Goal: Check status: Check status

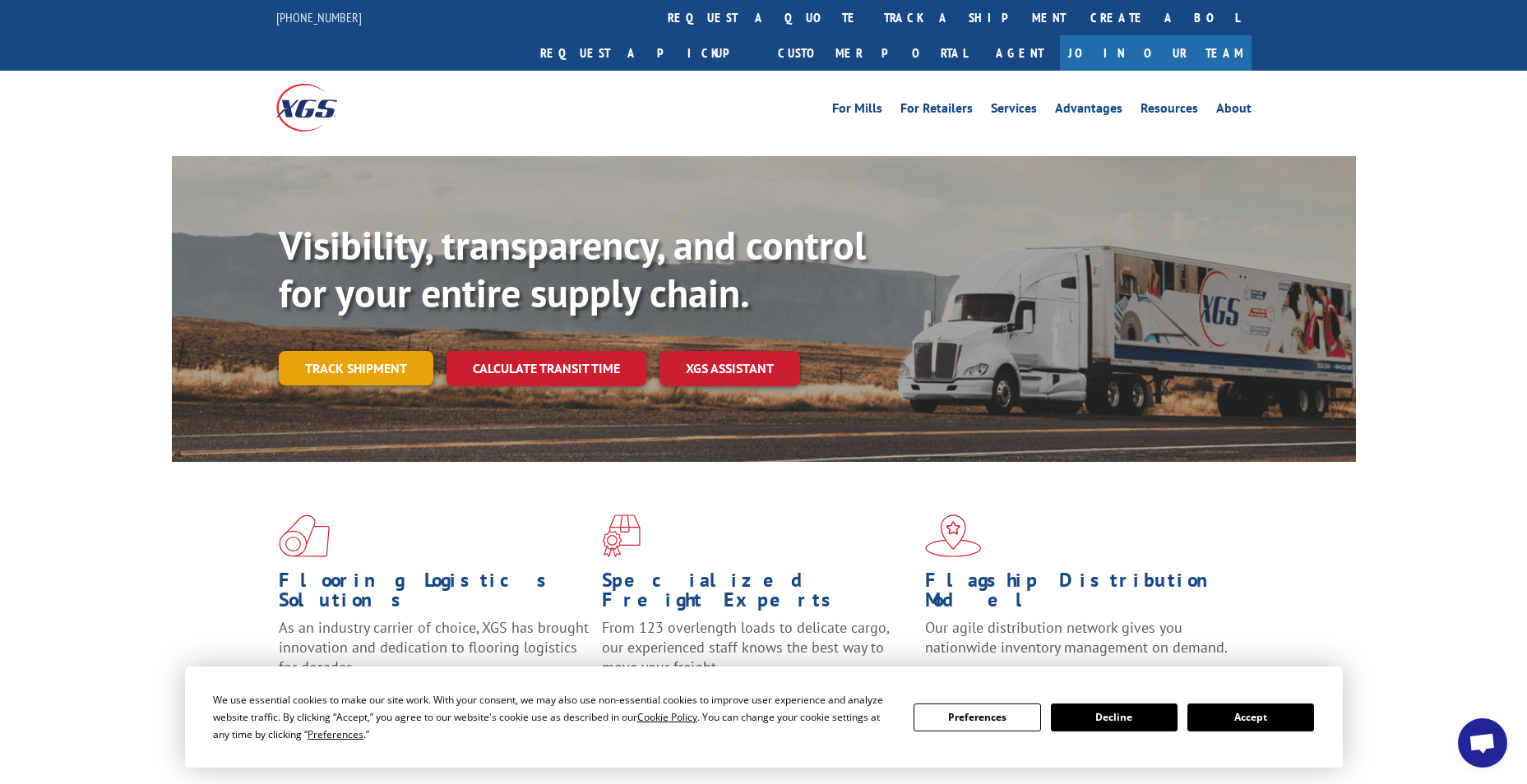
click at [360, 351] on link "Track shipment" at bounding box center [356, 368] width 155 height 35
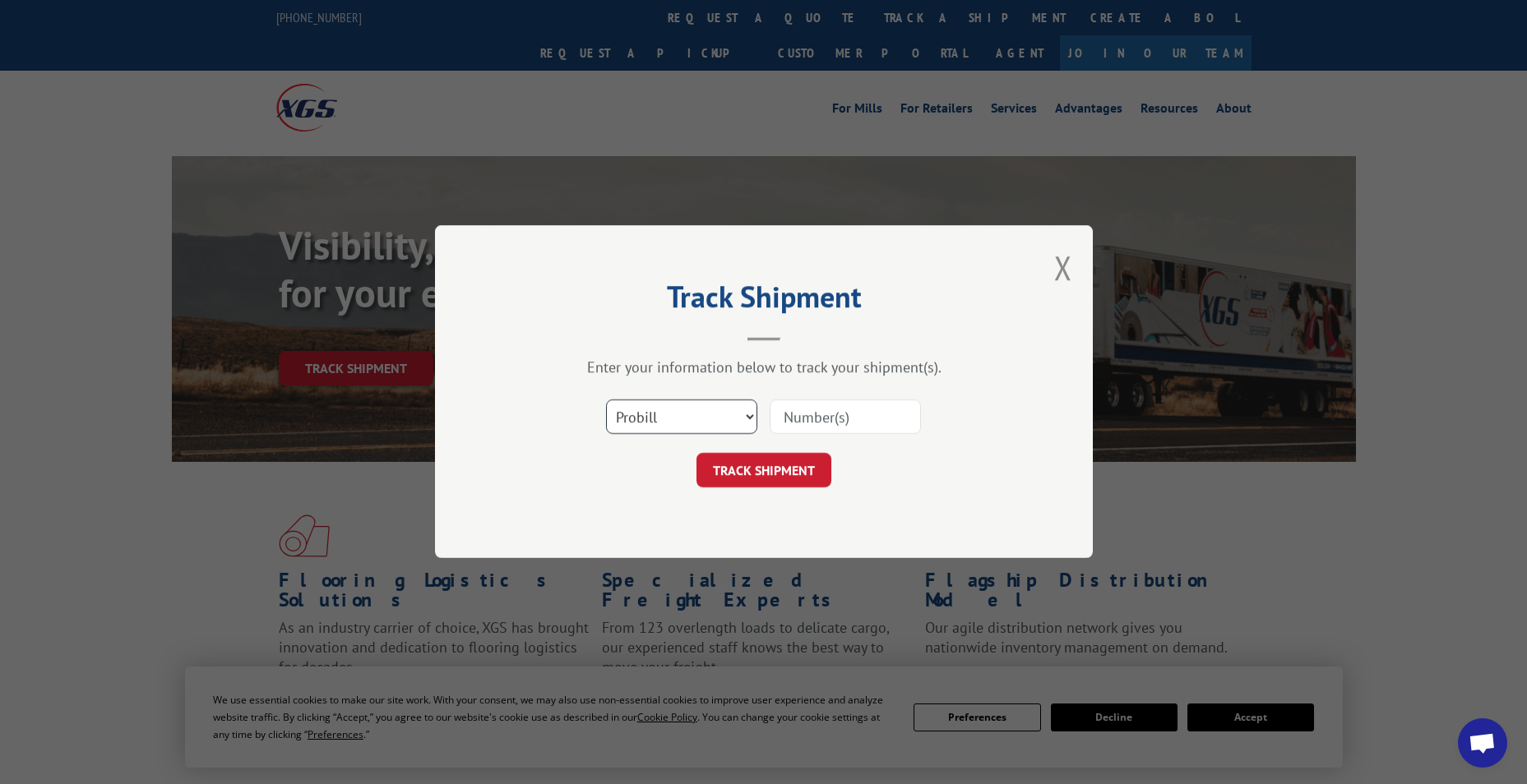
click at [644, 421] on select "Select category... Probill BOL PO" at bounding box center [682, 418] width 151 height 35
select select "bol"
click at [606, 400] on select "Select category... Probill BOL PO" at bounding box center [682, 418] width 151 height 35
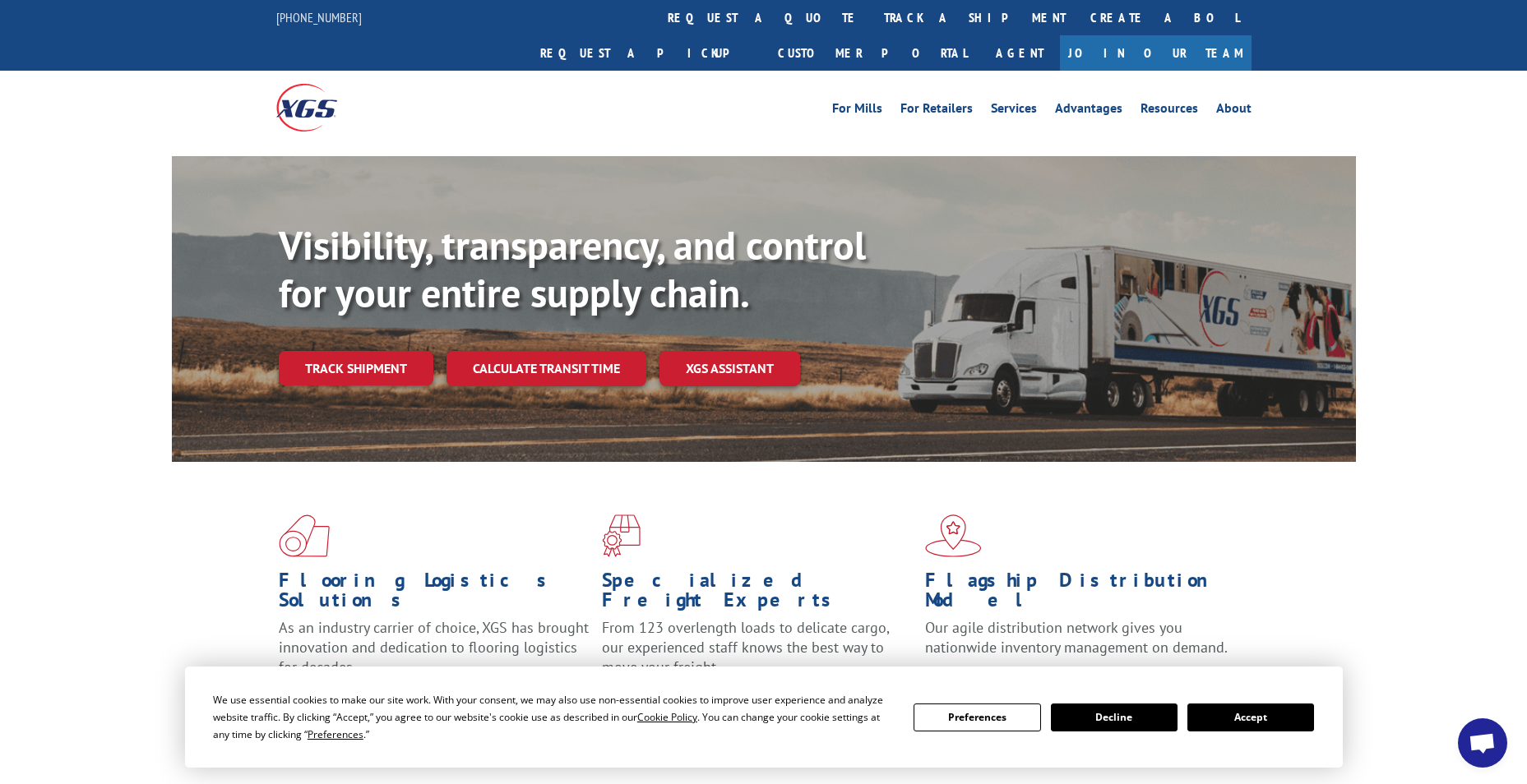
click at [657, 96] on div "For Mills For Retailers Services Advantages Resources About For Mills For Retai…" at bounding box center [885, 108] width 732 height 25
click at [382, 351] on link "Track shipment" at bounding box center [356, 368] width 155 height 35
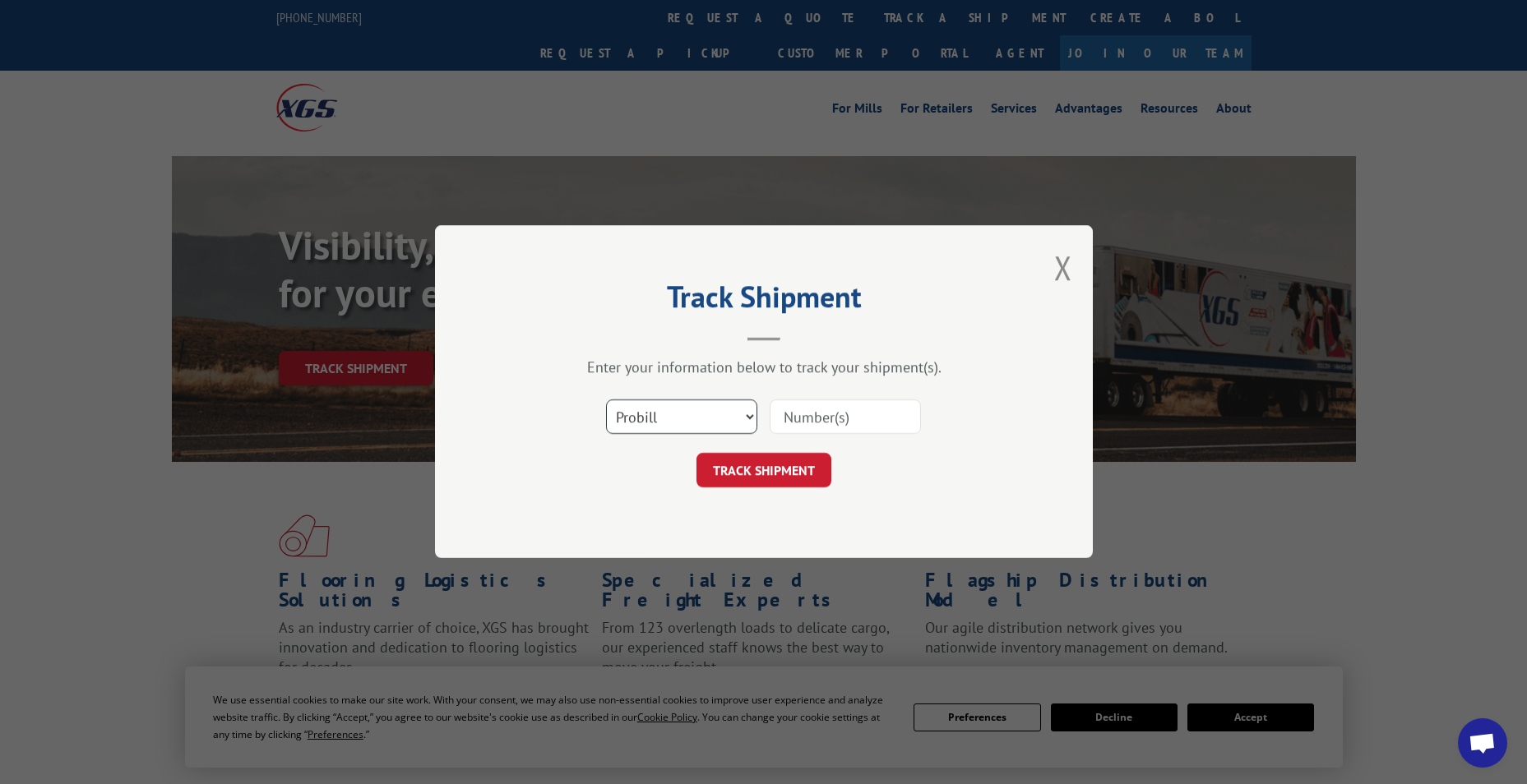
click at [734, 423] on select "Select category... Probill BOL PO" at bounding box center [682, 418] width 151 height 35
select select "bol"
click at [606, 400] on select "Select category... Probill BOL PO" at bounding box center [682, 418] width 151 height 35
paste input "5436554"
type input "5436554"
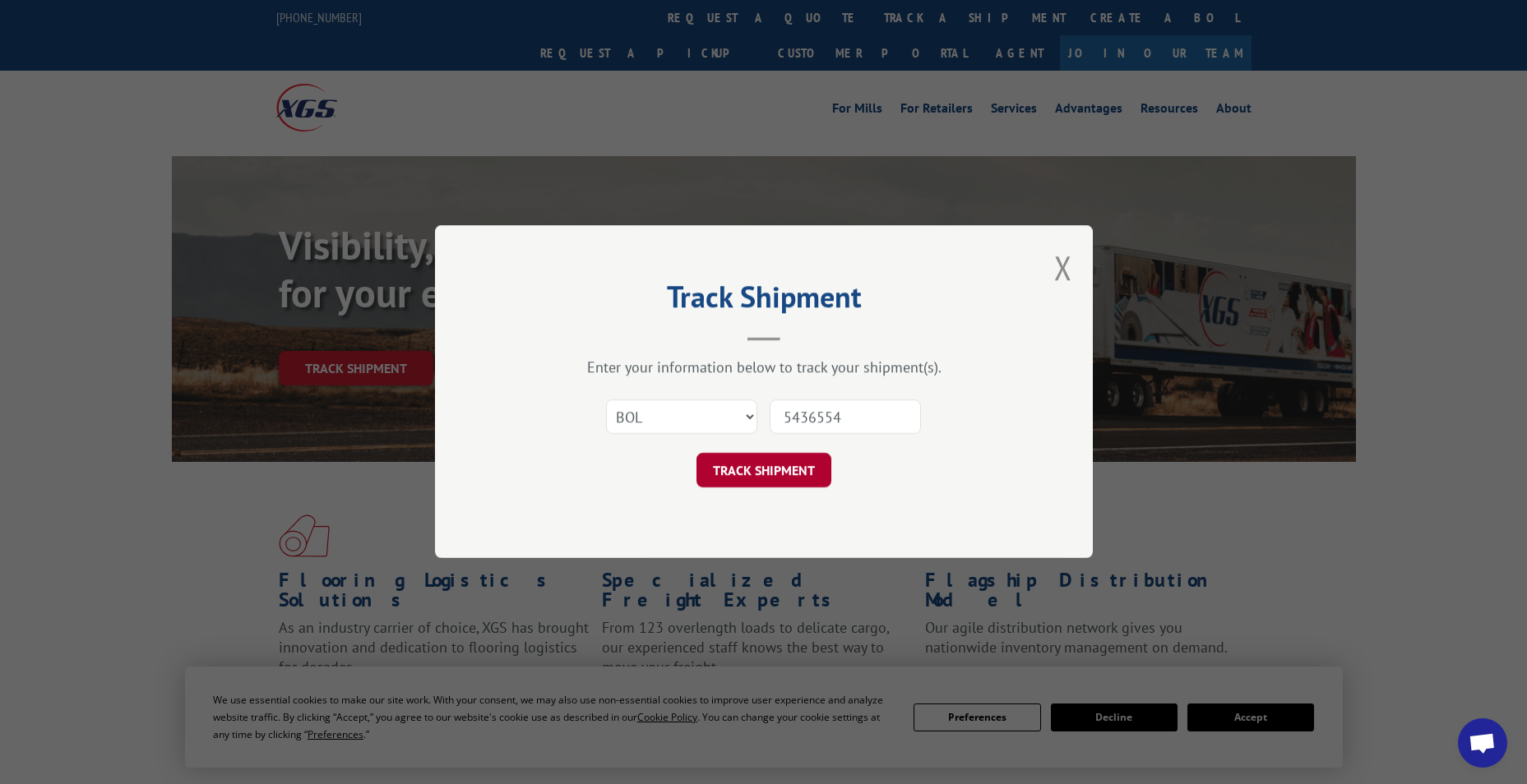
click at [777, 464] on button "TRACK SHIPMENT" at bounding box center [763, 471] width 134 height 35
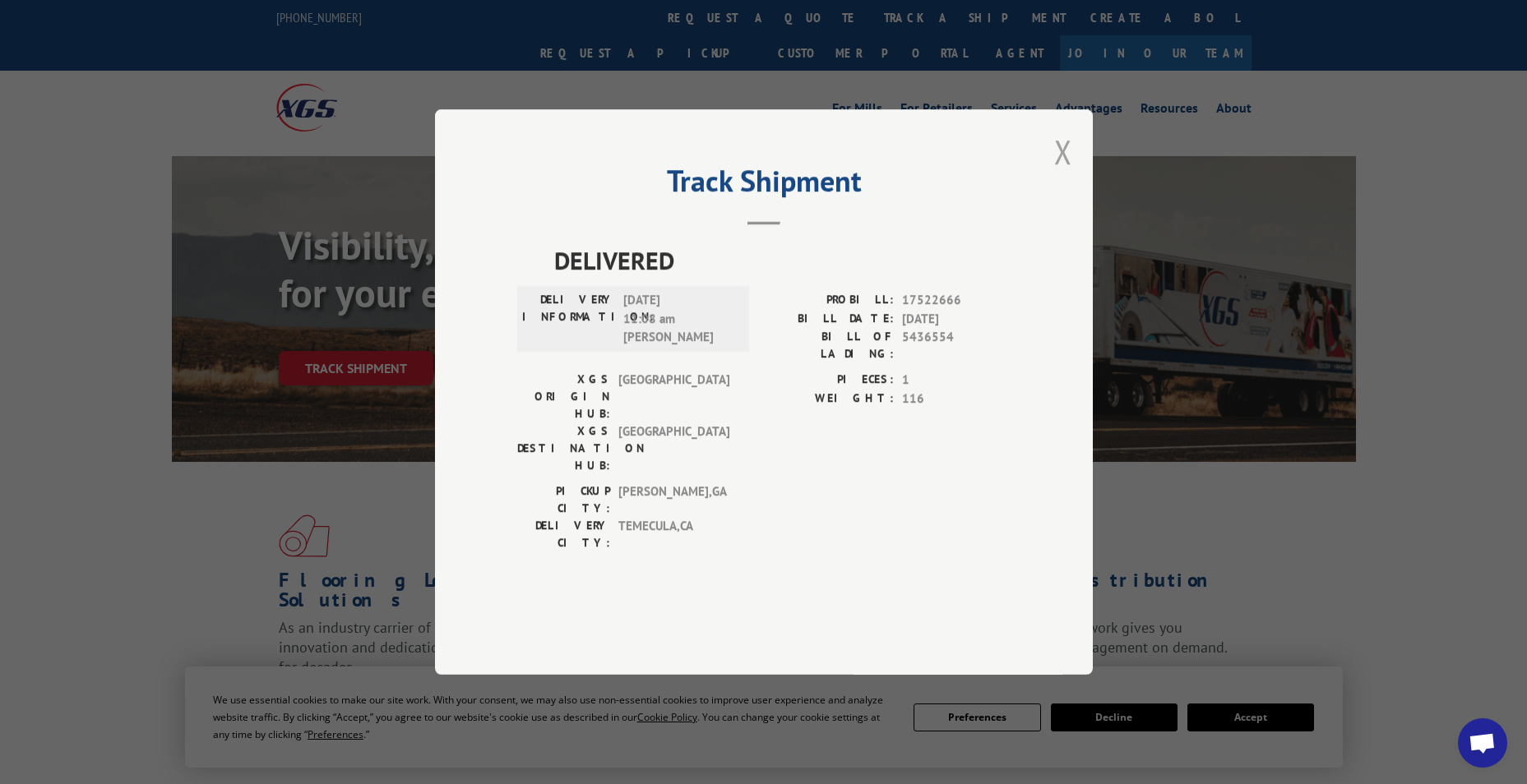
click at [1059, 173] on button "Close modal" at bounding box center [1063, 151] width 18 height 44
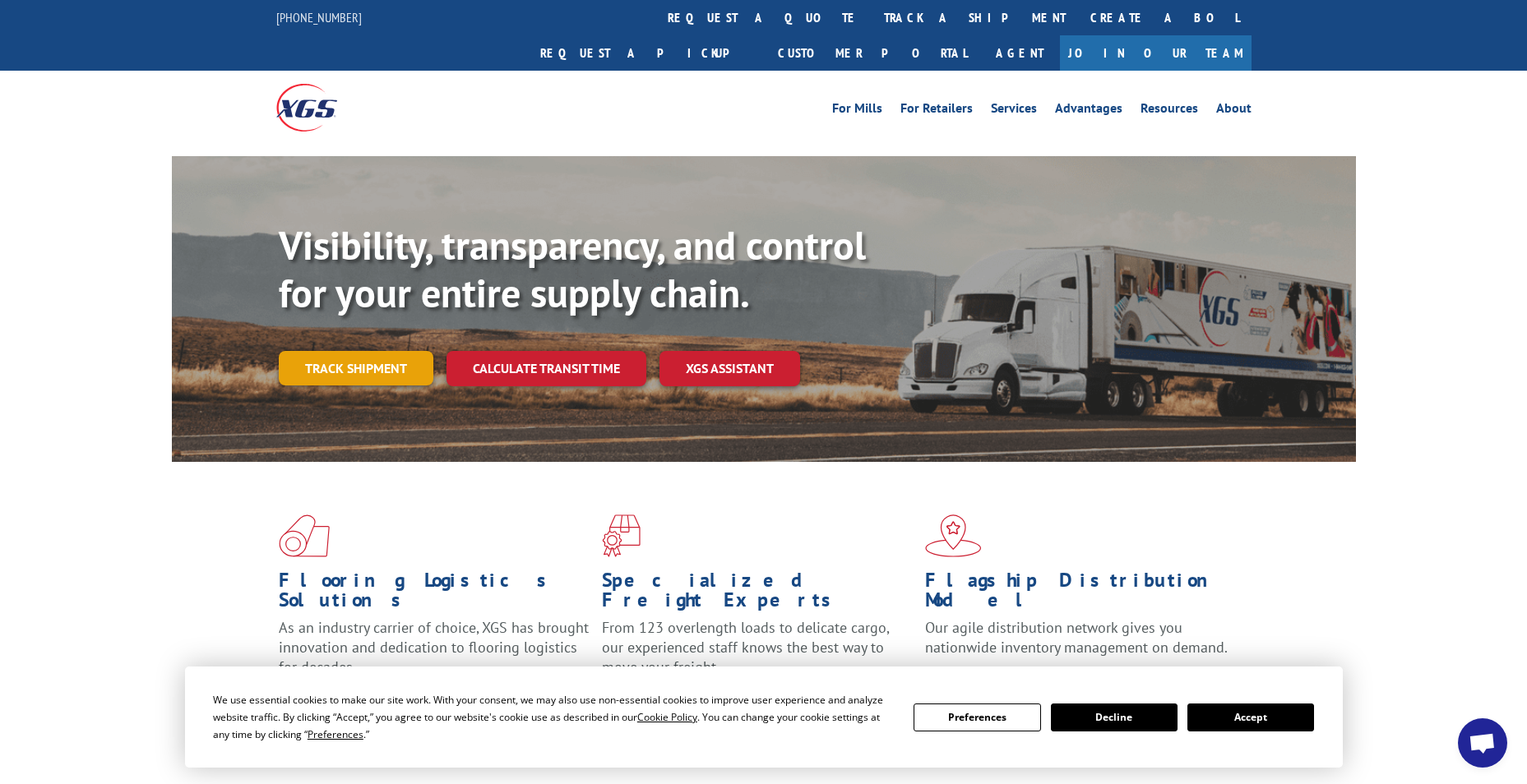
click at [351, 351] on link "Track shipment" at bounding box center [356, 368] width 155 height 35
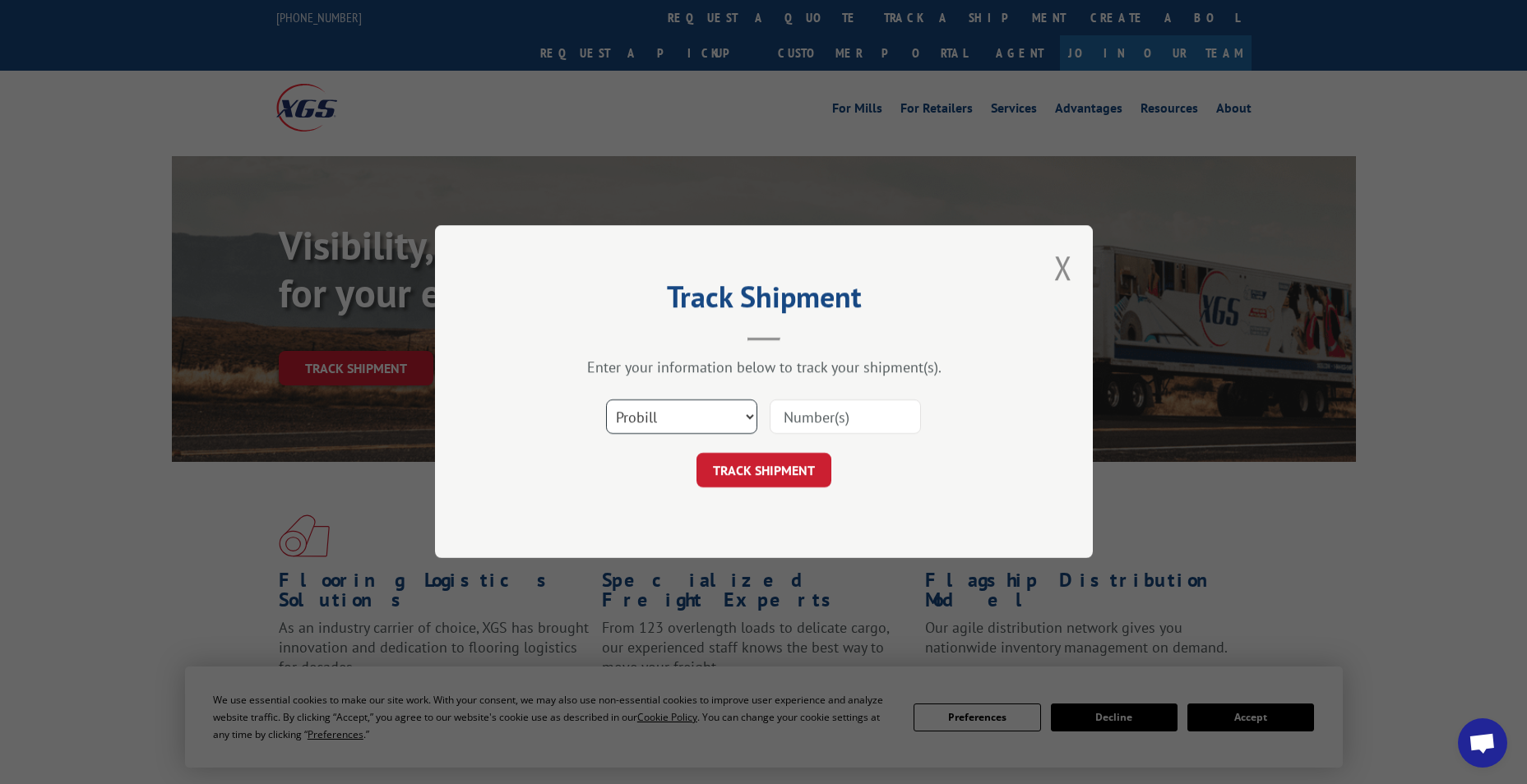
click at [723, 412] on select "Select category... Probill BOL PO" at bounding box center [682, 418] width 151 height 35
select select "bol"
click at [606, 400] on select "Select category... Probill BOL PO" at bounding box center [682, 418] width 151 height 35
click at [800, 409] on input at bounding box center [845, 418] width 151 height 35
paste input "5412301"
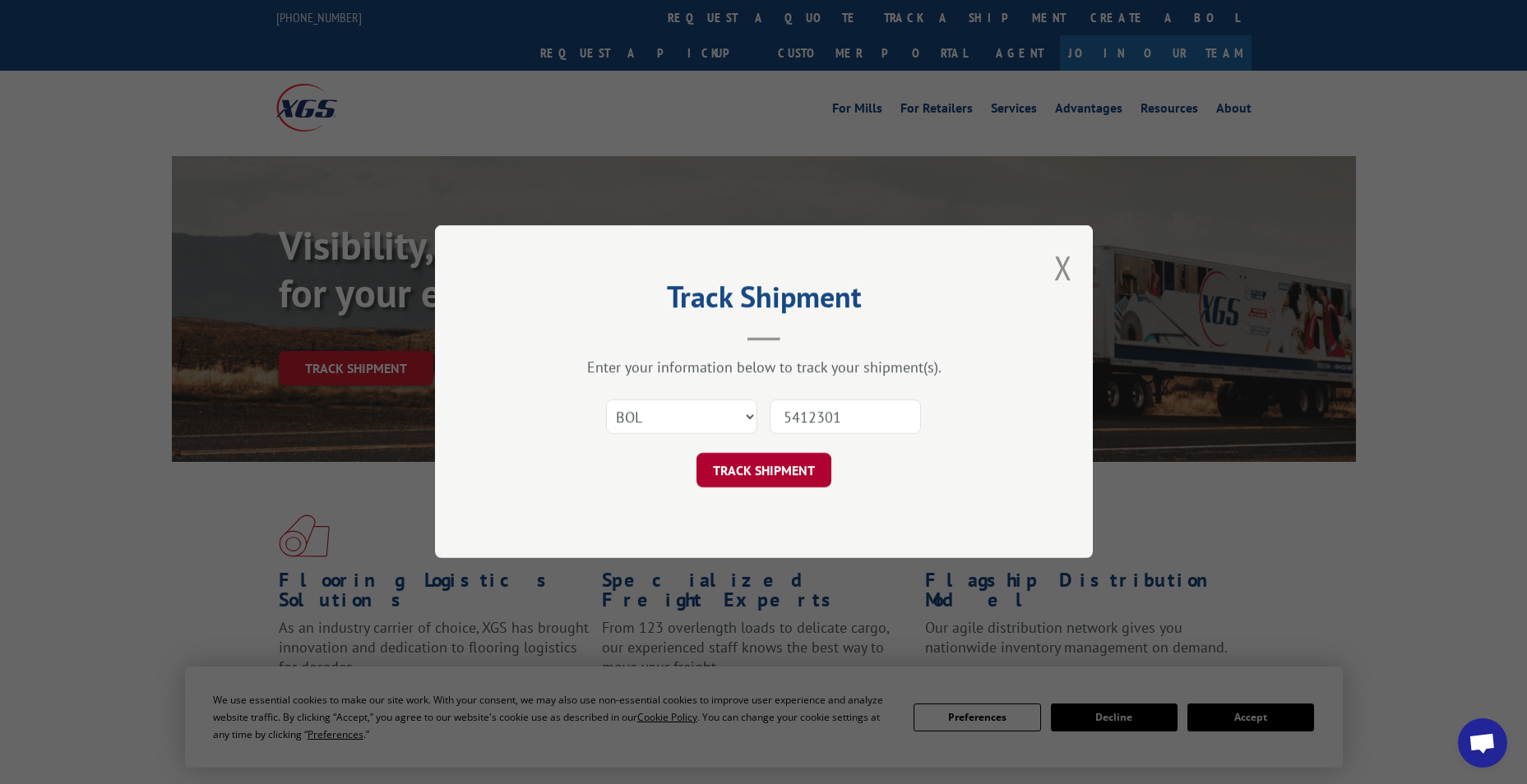
type input "5412301"
click at [761, 459] on button "TRACK SHIPMENT" at bounding box center [763, 471] width 134 height 35
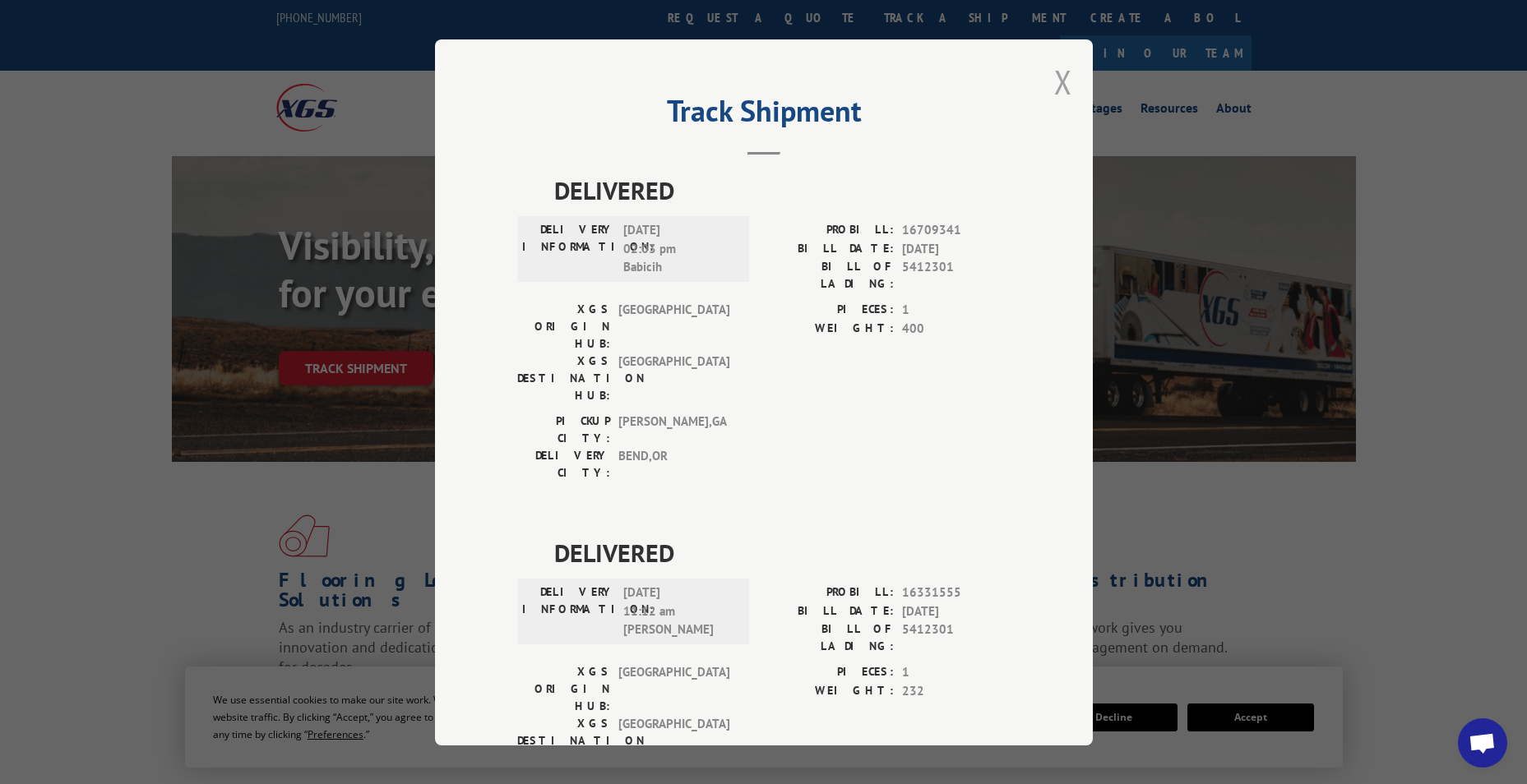
click at [1061, 78] on button "Close modal" at bounding box center [1063, 81] width 18 height 44
